Goal: Task Accomplishment & Management: Complete application form

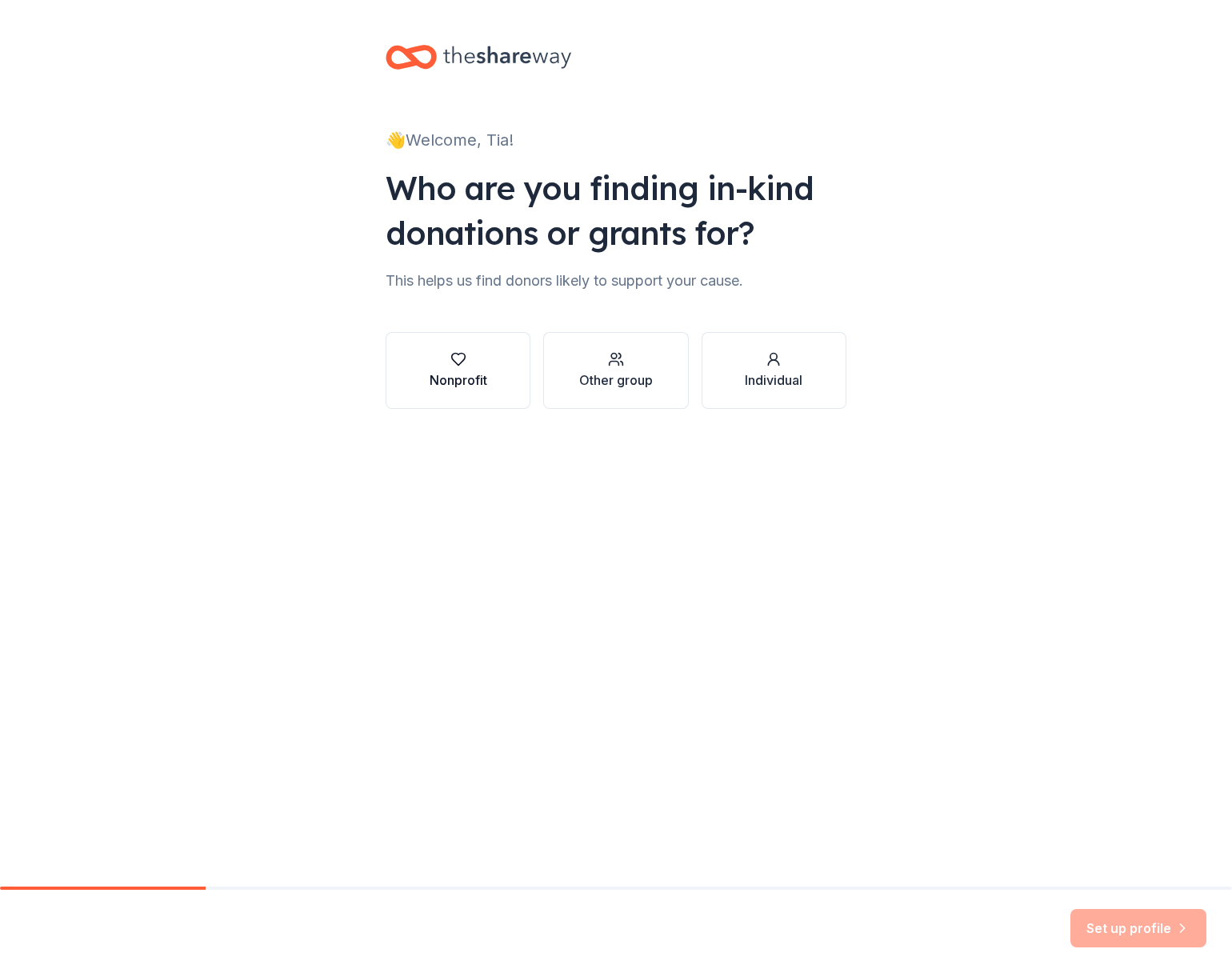
click at [461, 362] on icon "button" at bounding box center [457, 359] width 13 height 12
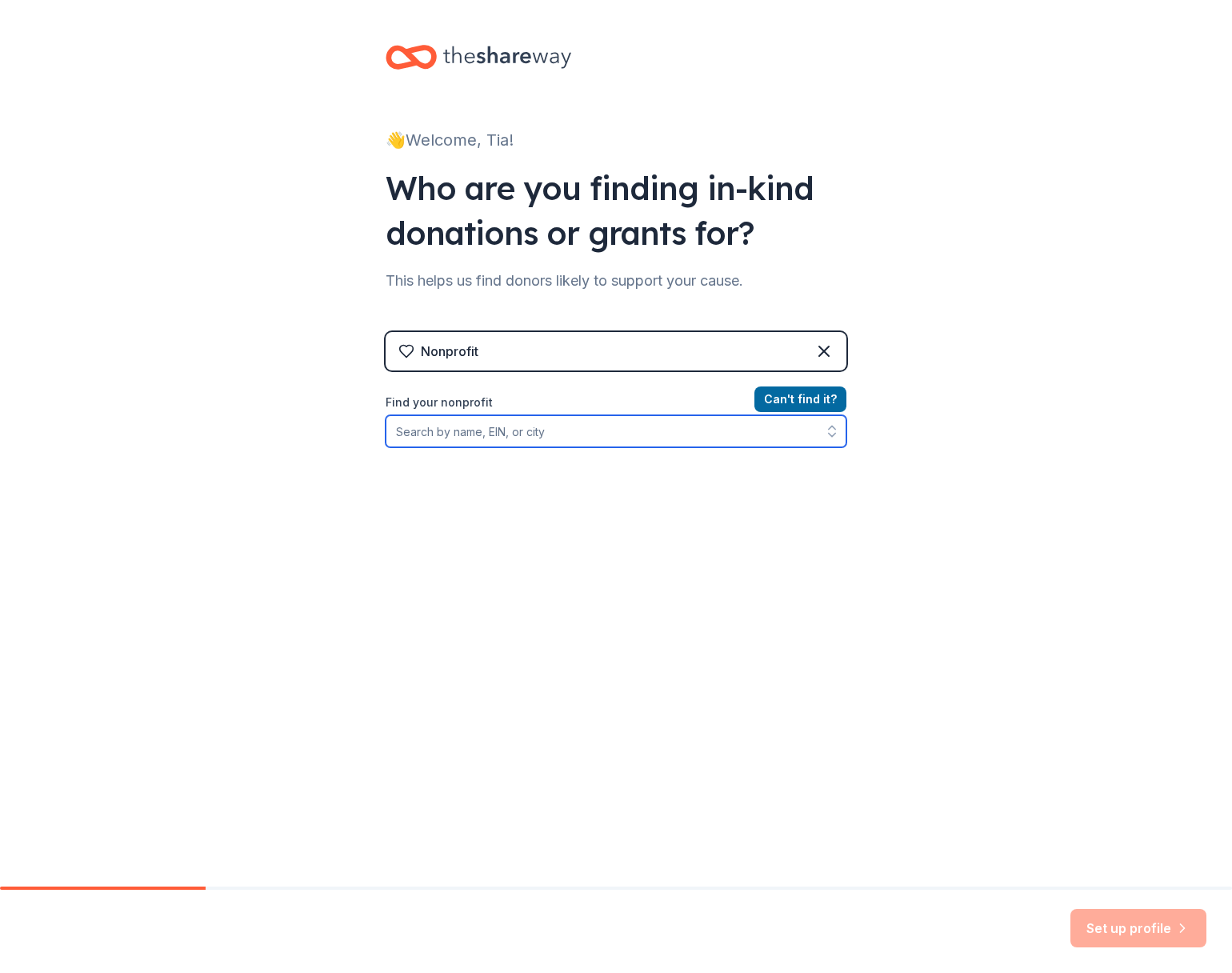
click at [455, 431] on input "Find your nonprofit" at bounding box center [616, 431] width 461 height 32
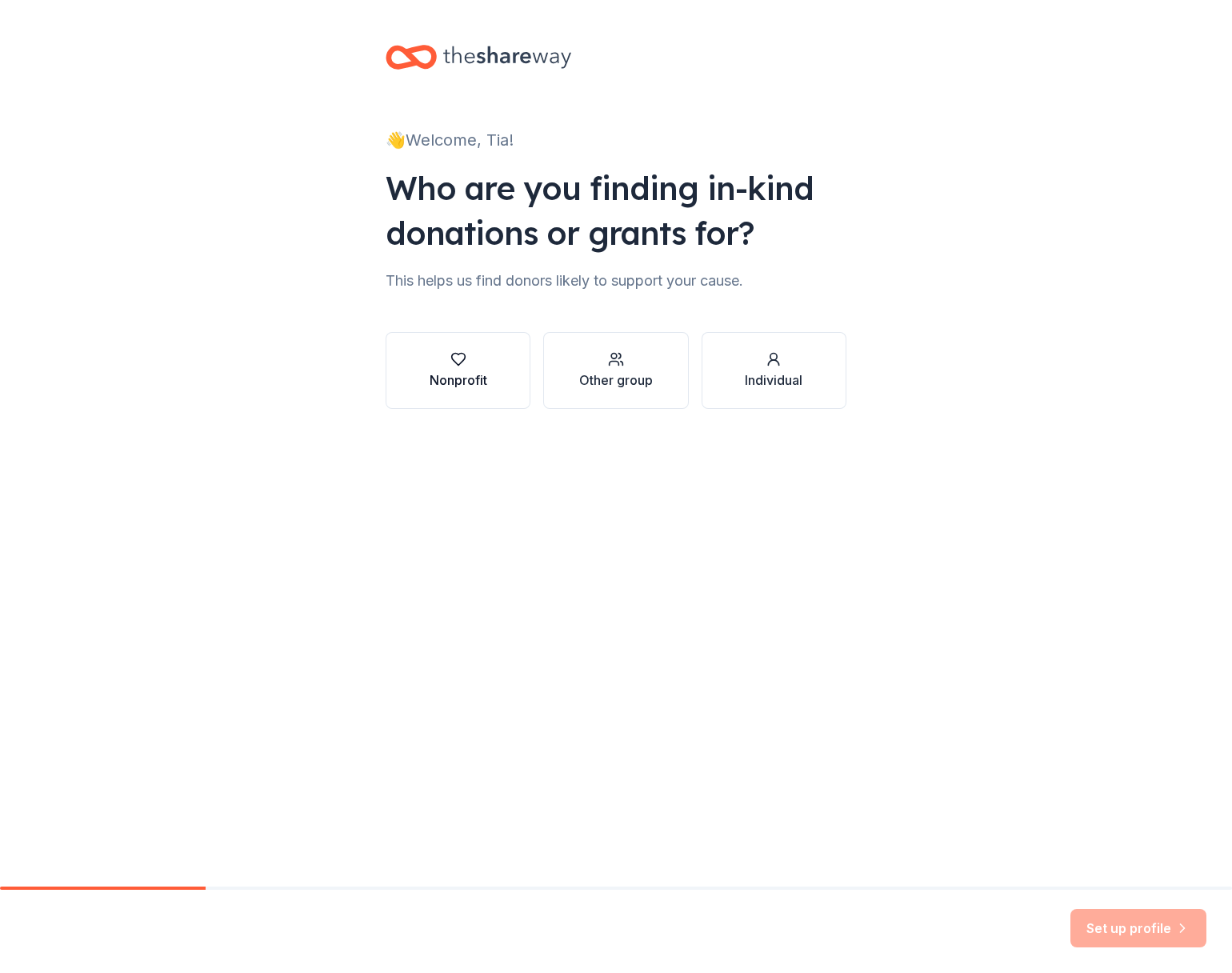
click at [483, 358] on div "button" at bounding box center [458, 360] width 57 height 16
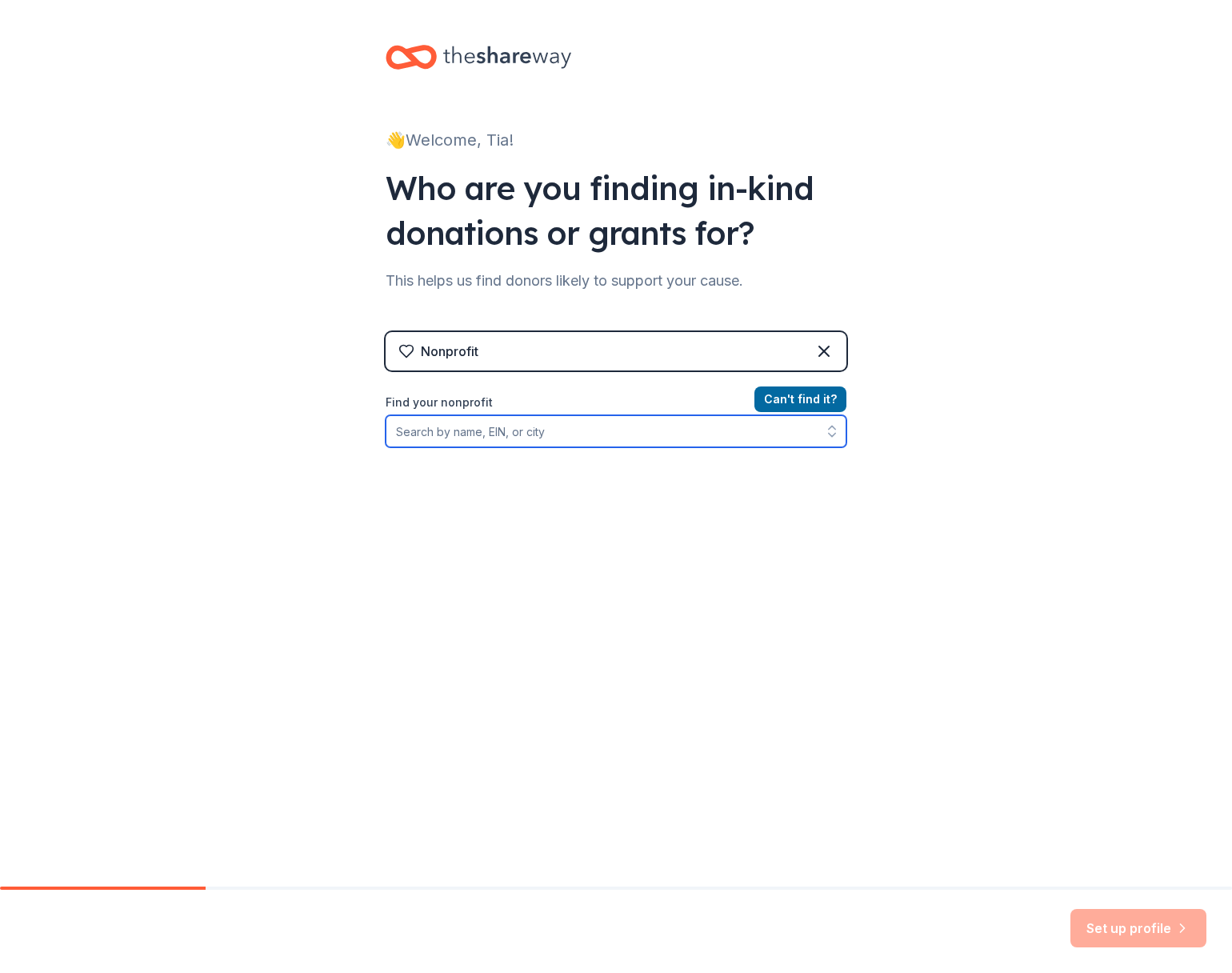
click at [507, 430] on input "Find your nonprofit" at bounding box center [616, 431] width 461 height 32
paste input "[US_EMPLOYER_IDENTIFICATION_NUMBER]"
type input "[US_EMPLOYER_IDENTIFICATION_NUMBER]"
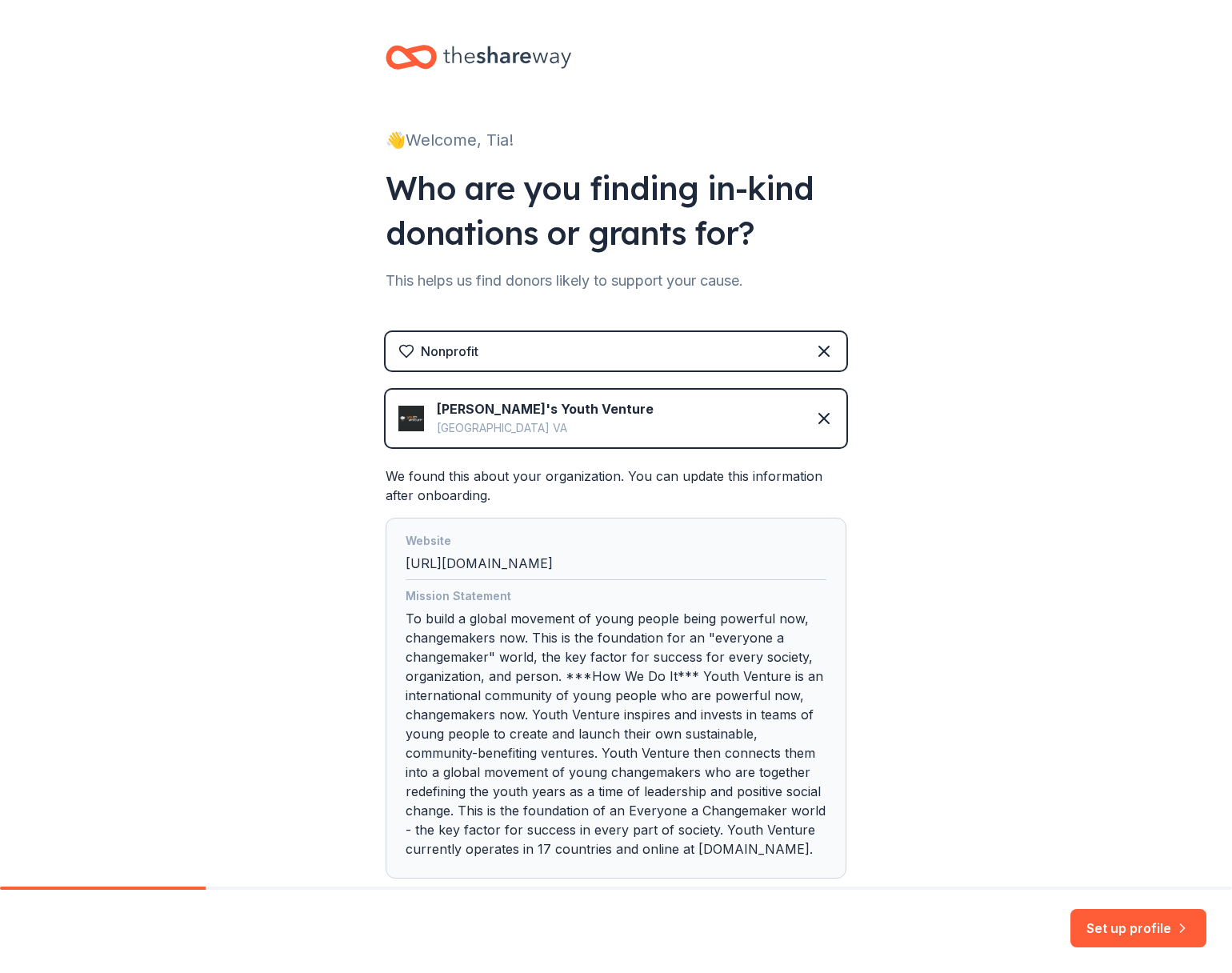
click at [411, 419] on img at bounding box center [411, 418] width 26 height 26
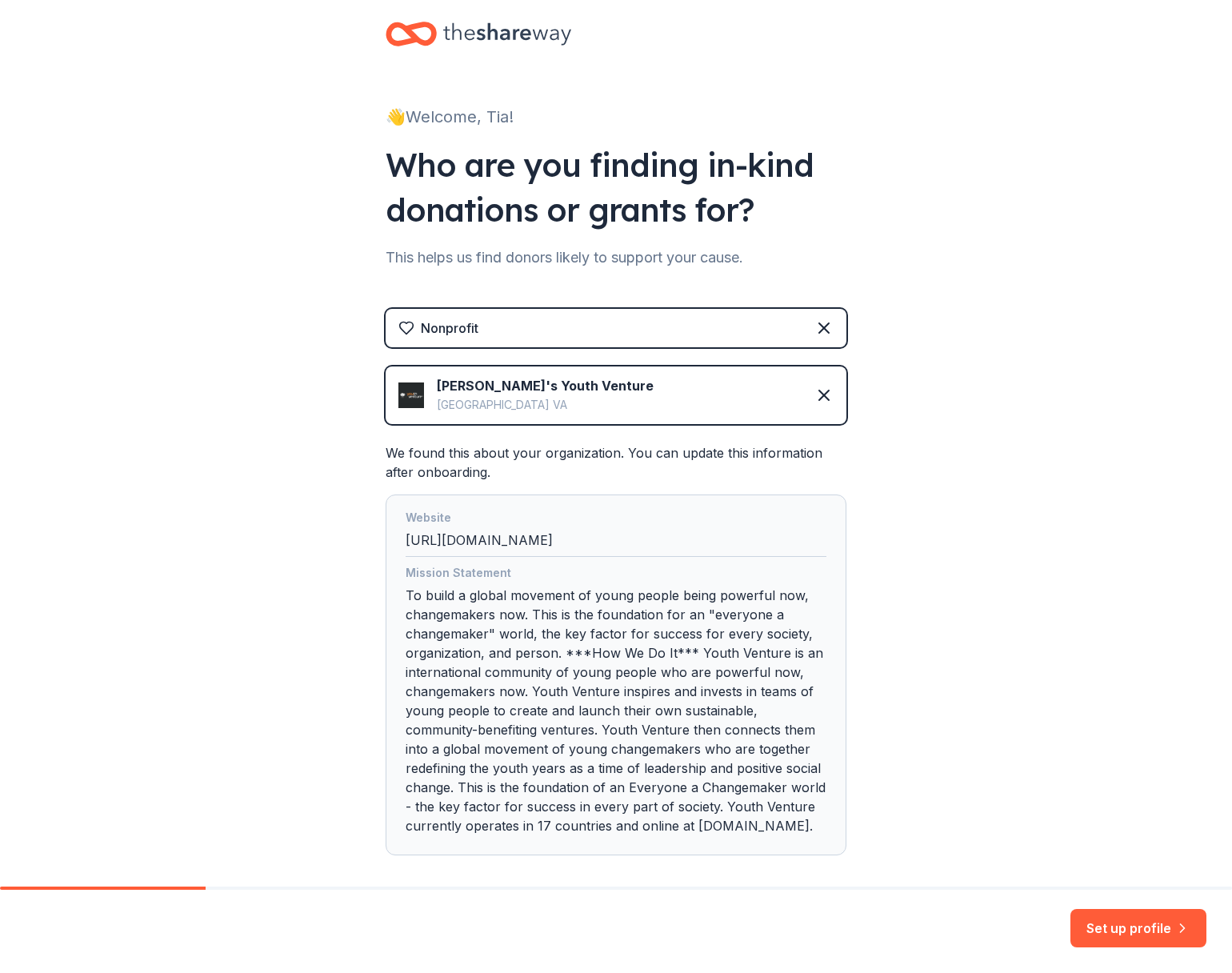
scroll to position [100, 0]
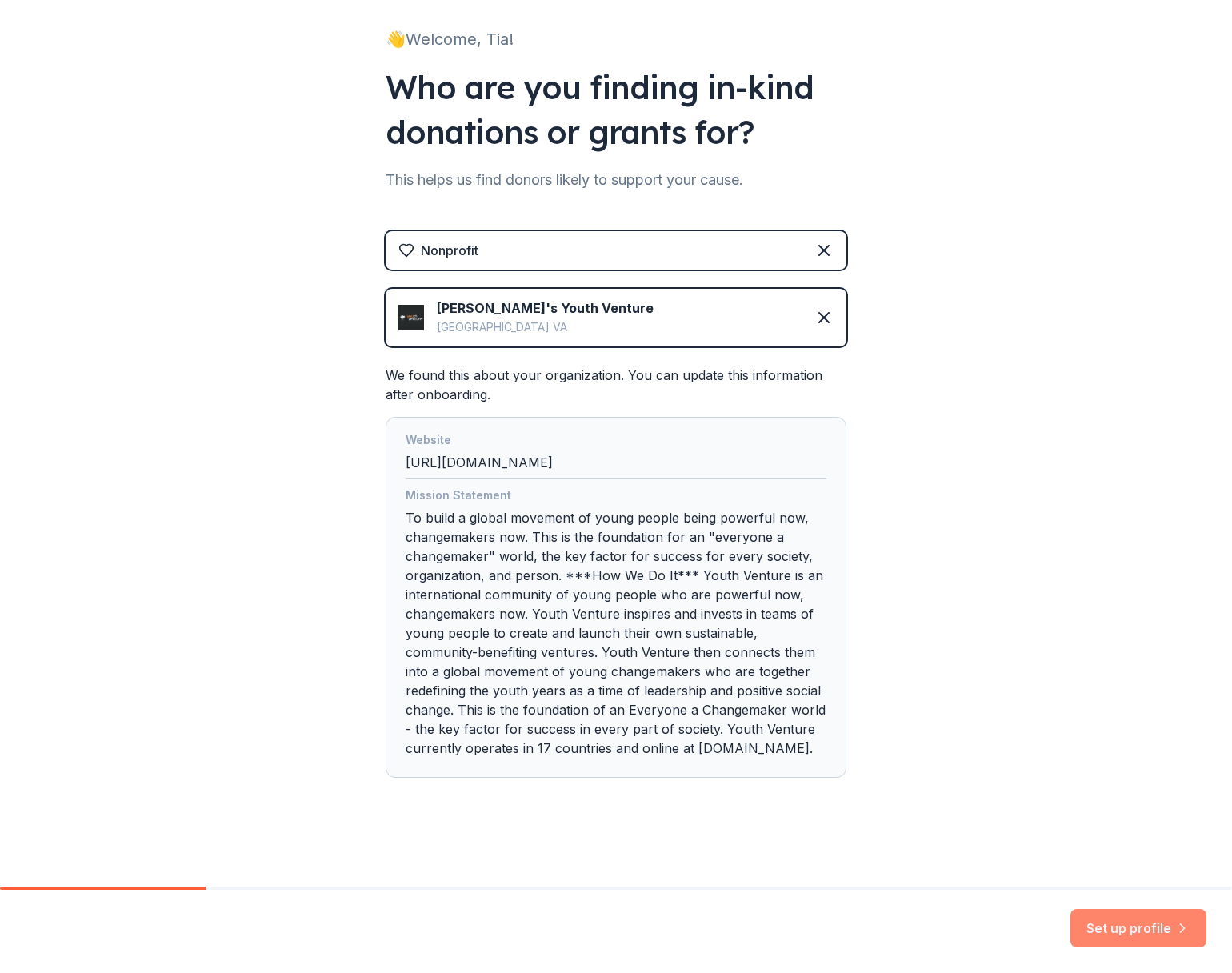
click at [1124, 924] on button "Set up profile" at bounding box center [1138, 927] width 136 height 39
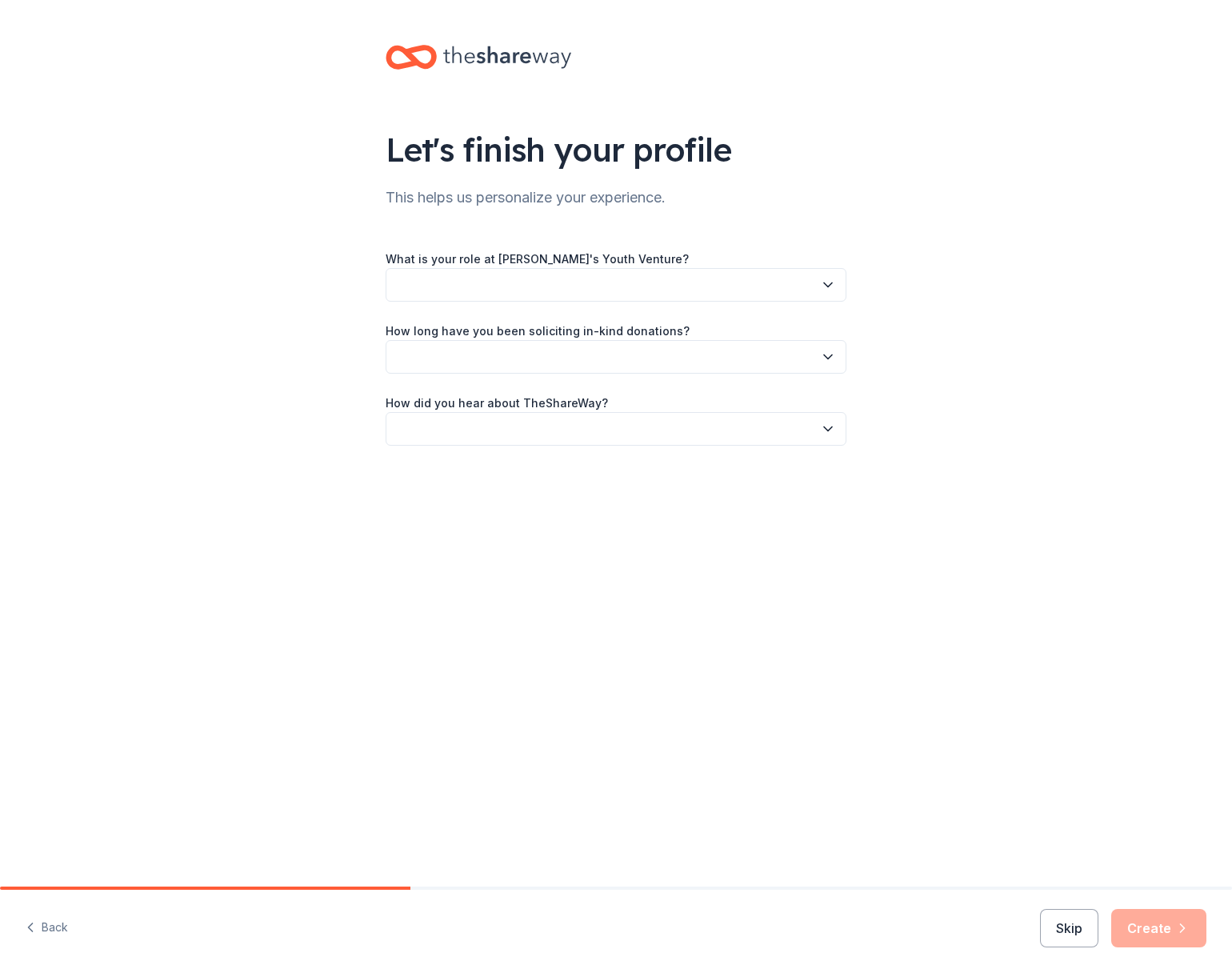
click at [464, 285] on button "button" at bounding box center [616, 284] width 461 height 33
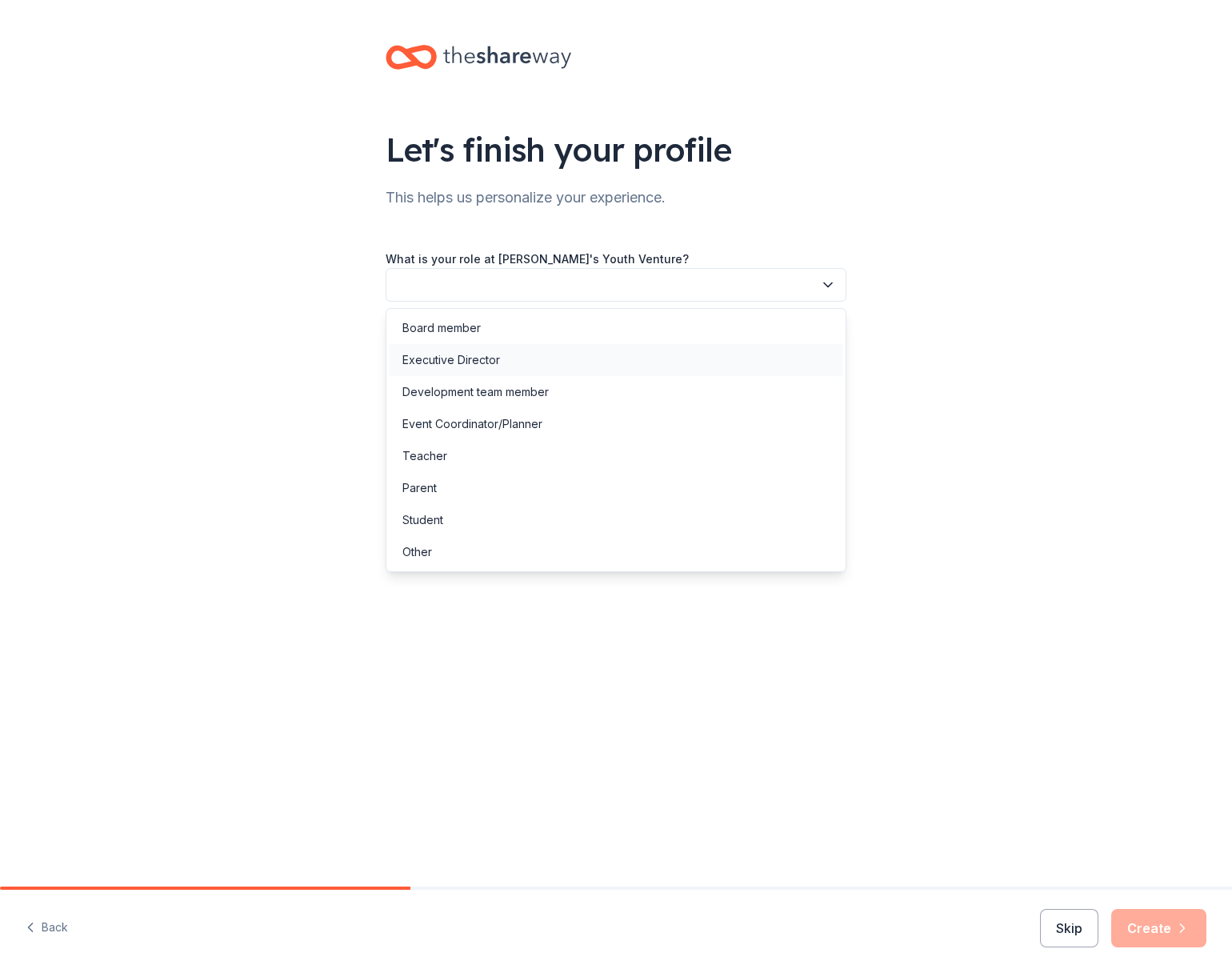
click at [464, 367] on div "Executive Director" at bounding box center [451, 360] width 98 height 19
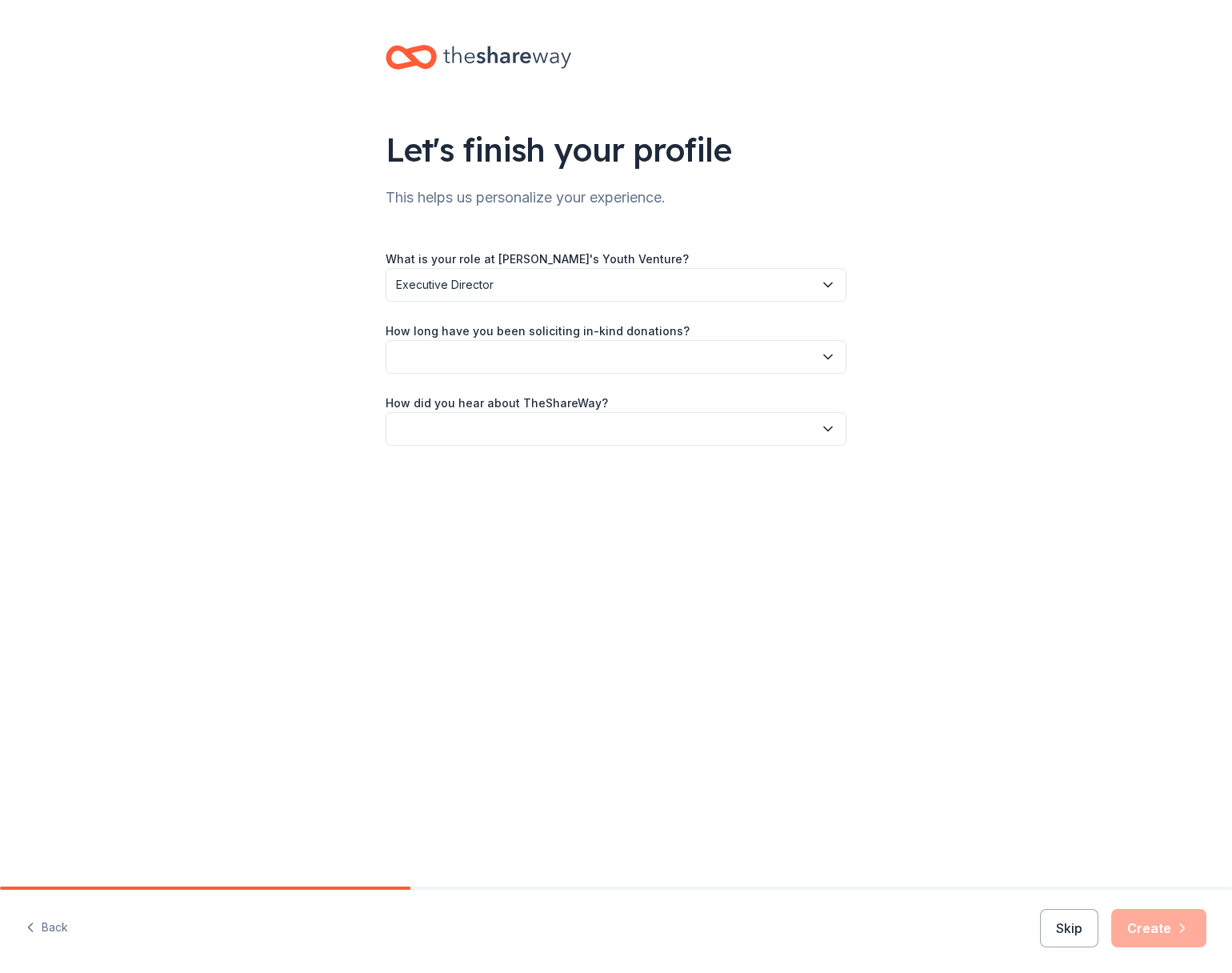
click at [480, 361] on button "button" at bounding box center [616, 356] width 461 height 33
click at [441, 500] on div "More than 5 years" at bounding box center [450, 495] width 96 height 19
click at [470, 426] on button "button" at bounding box center [616, 428] width 461 height 33
click at [422, 604] on div "Other" at bounding box center [417, 599] width 30 height 19
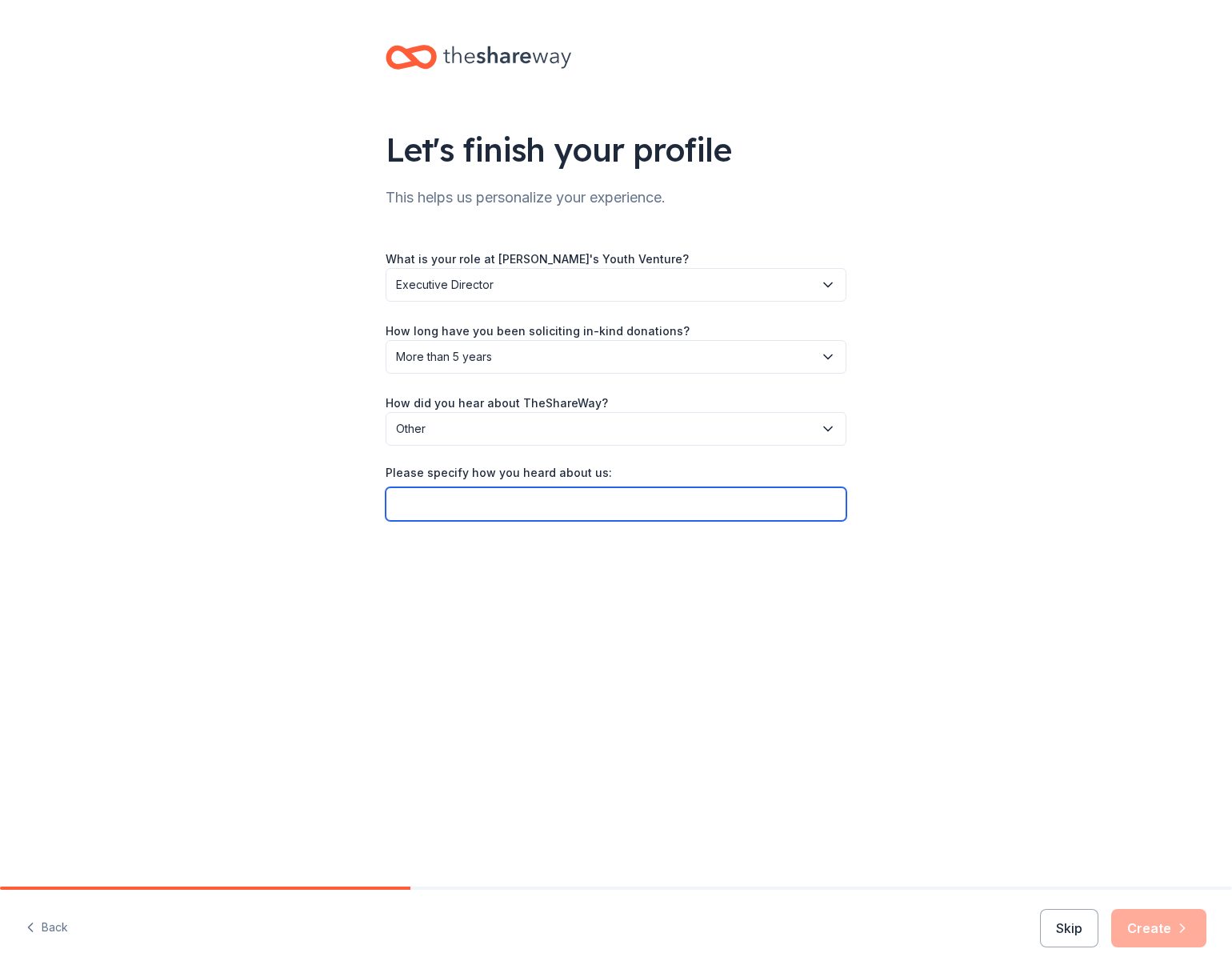
click at [457, 500] on input "Please specify how you heard about us:" at bounding box center [616, 503] width 461 height 33
type input "I went to [PERSON_NAME] for a donation and they asked me to work through you."
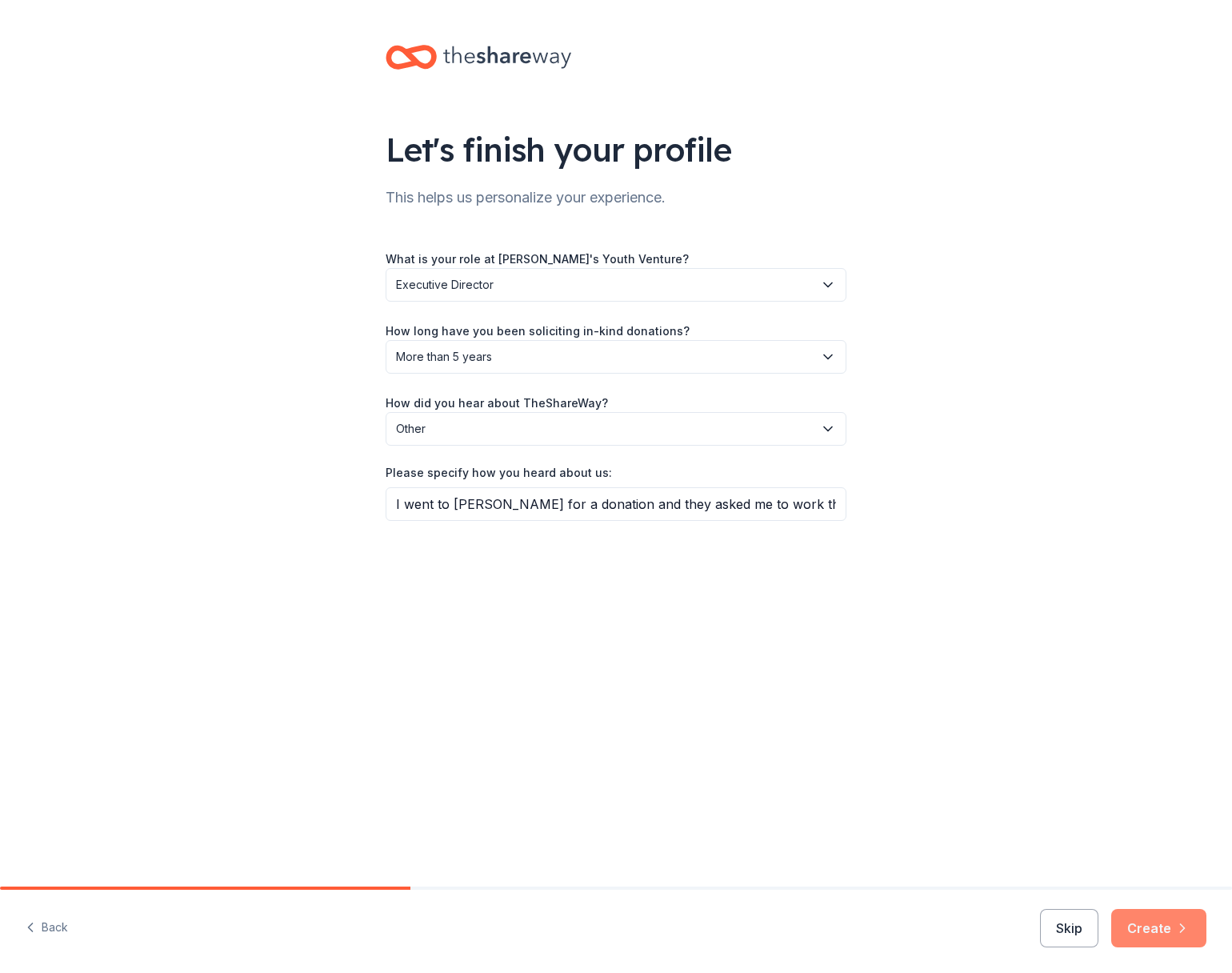
click at [1149, 943] on button "Create" at bounding box center [1158, 927] width 95 height 39
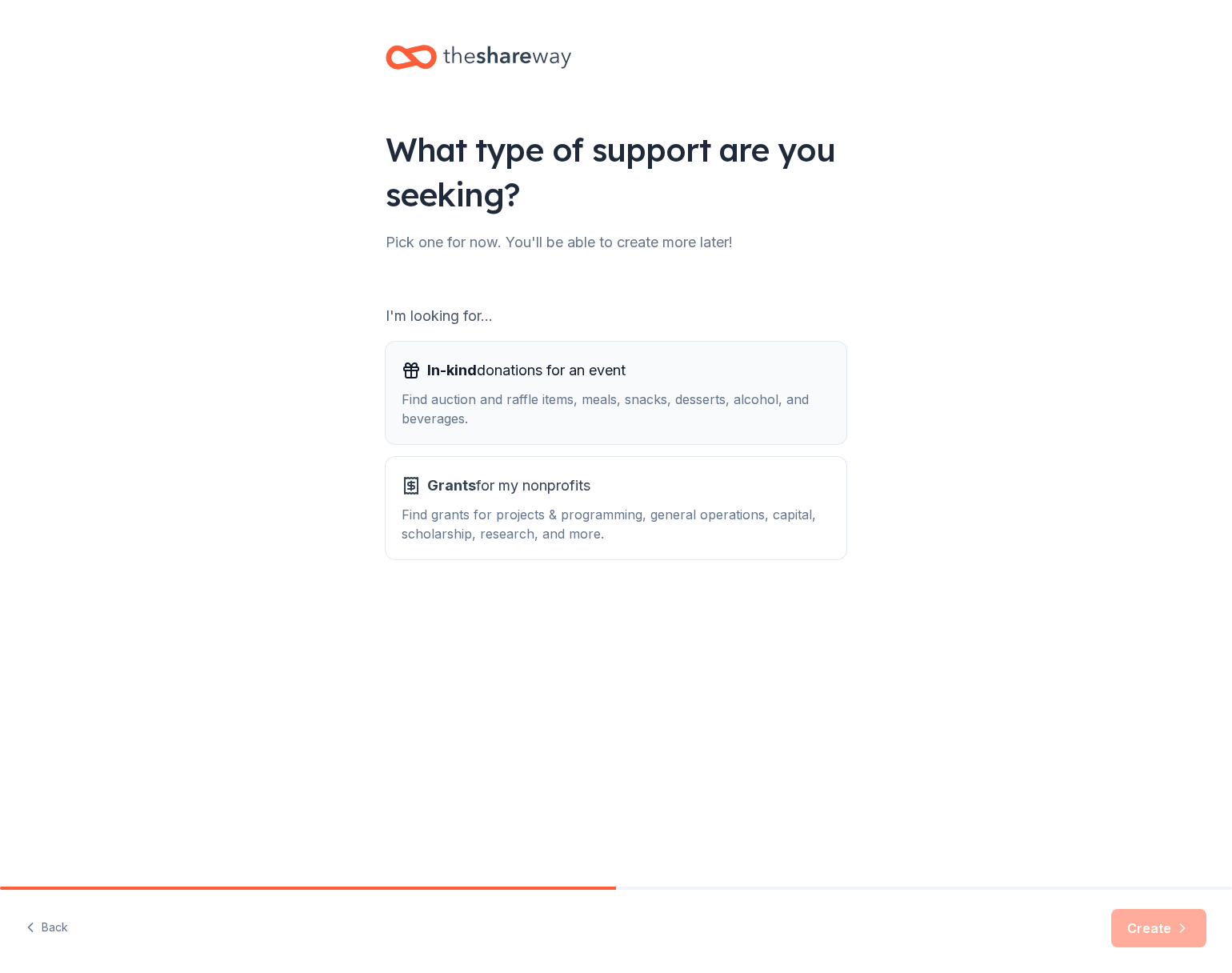
click at [772, 410] on div "Find auction and raffle items, meals, snacks, desserts, alcohol, and beverages." at bounding box center [616, 408] width 429 height 39
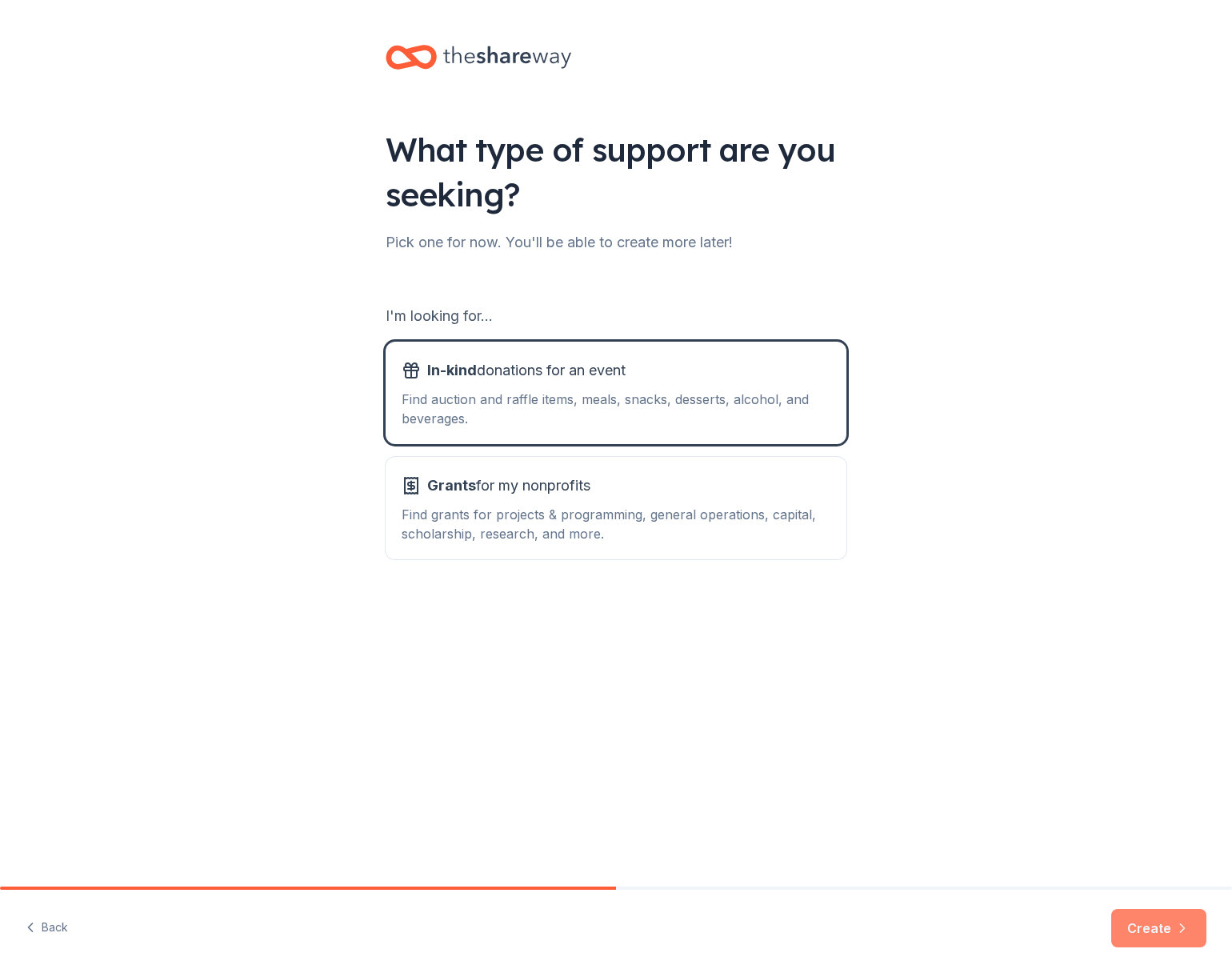
click at [1162, 930] on button "Create" at bounding box center [1158, 927] width 95 height 39
